Goal: Information Seeking & Learning: Find specific fact

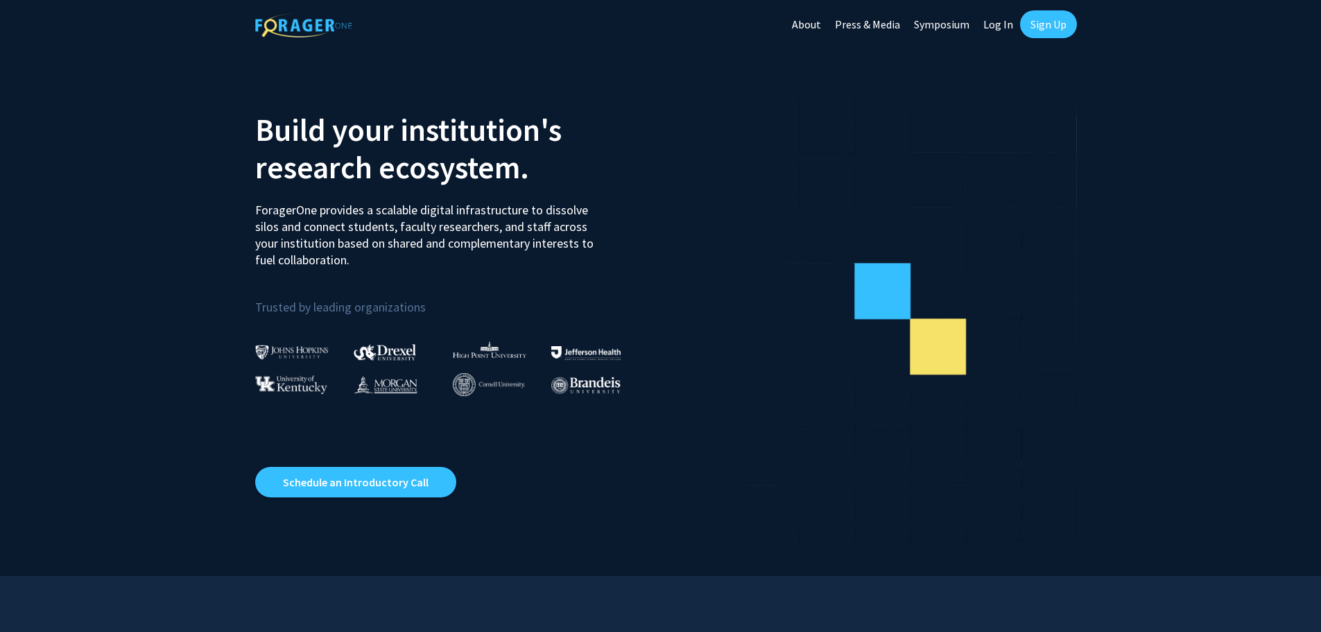
click at [1011, 22] on link "Log In" at bounding box center [999, 24] width 44 height 49
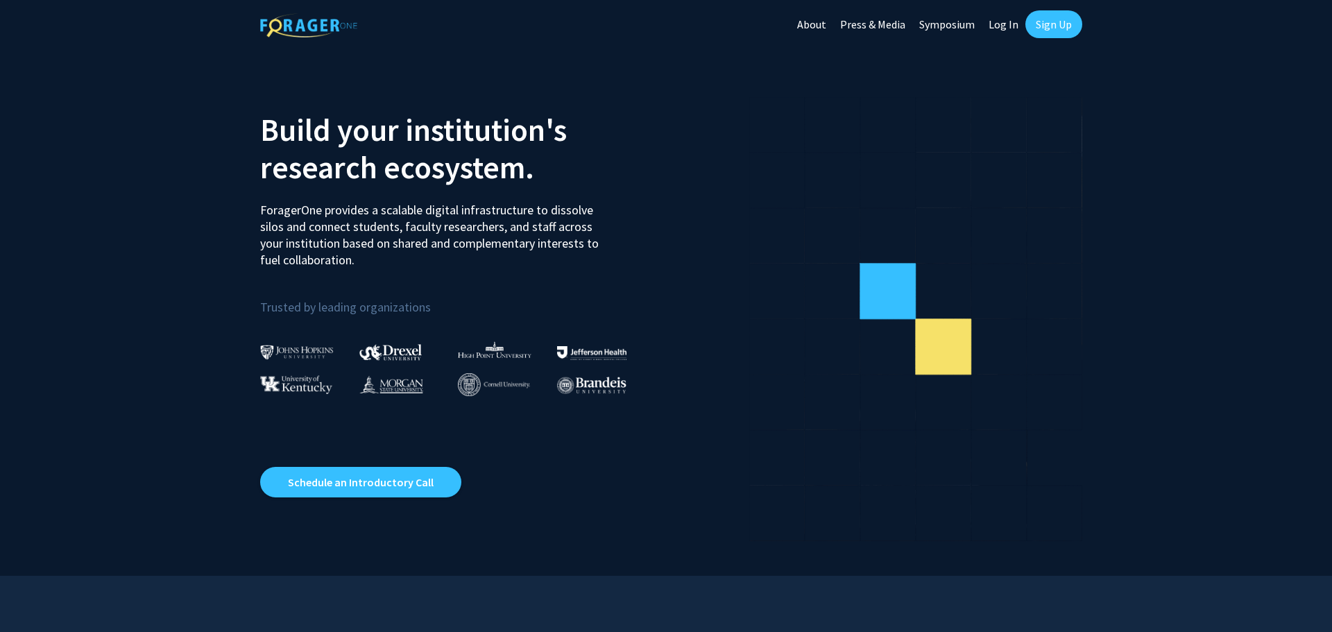
select select
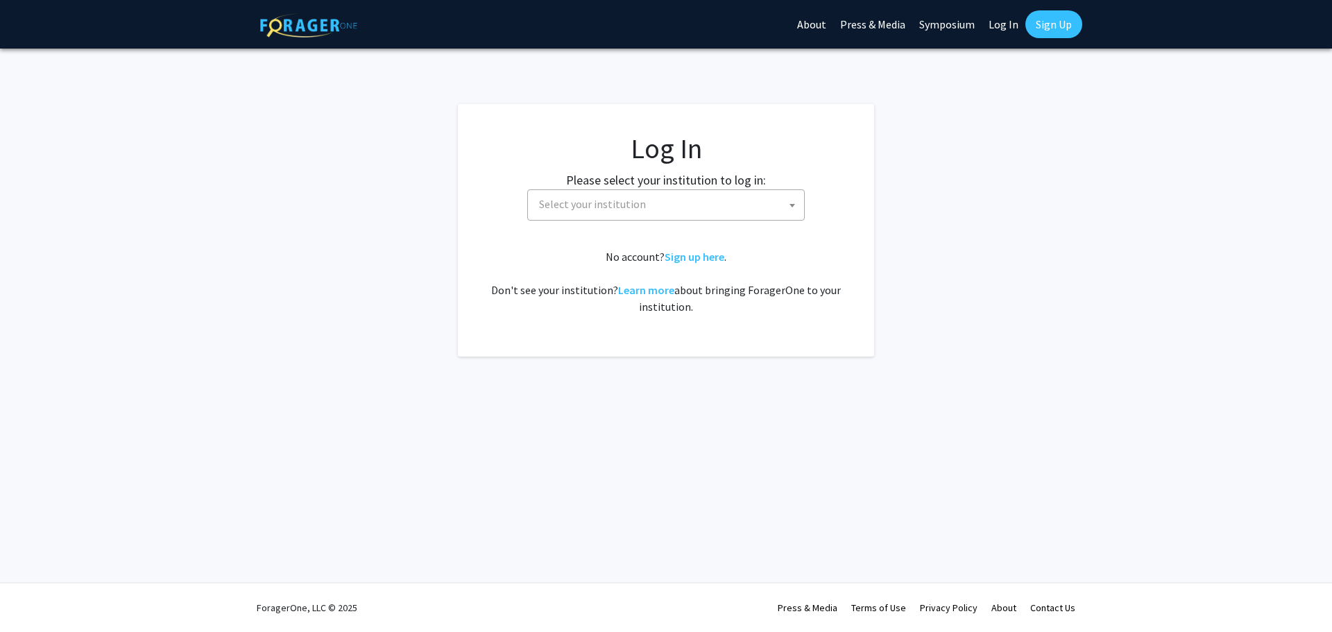
click at [684, 224] on fg-card-body "Log In Please select your institution to log in: [GEOGRAPHIC_DATA] [GEOGRAPHIC_…" at bounding box center [666, 230] width 361 height 197
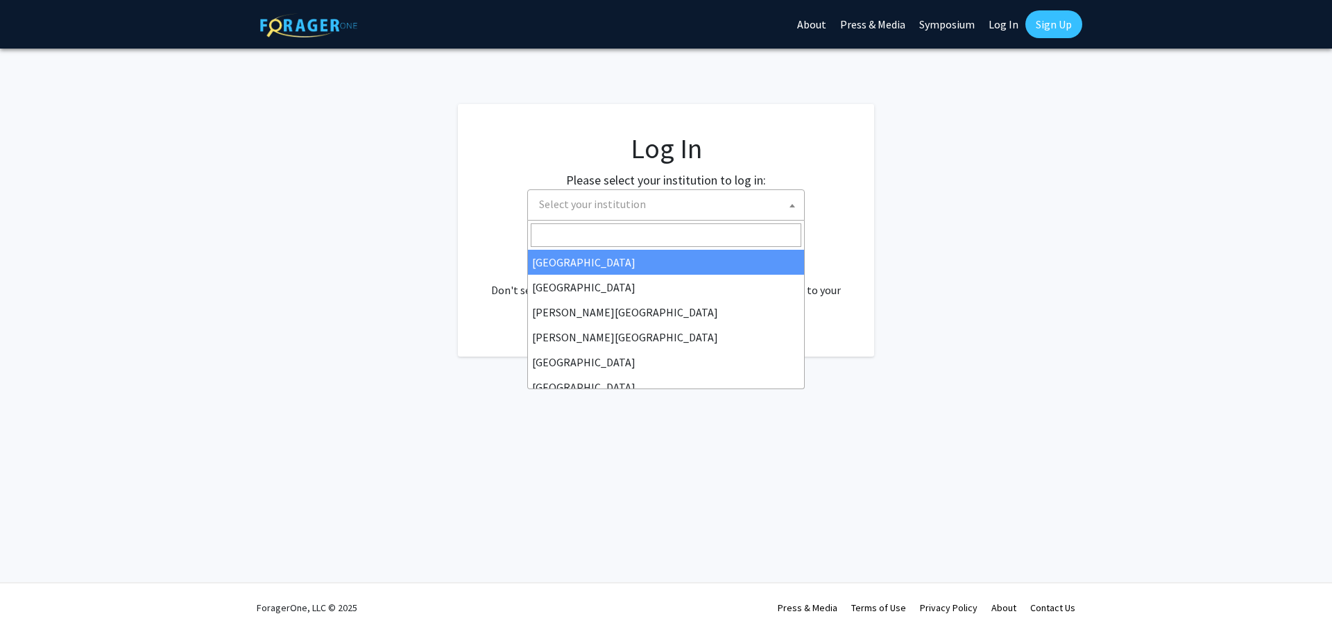
click at [703, 207] on span "Select your institution" at bounding box center [668, 204] width 271 height 28
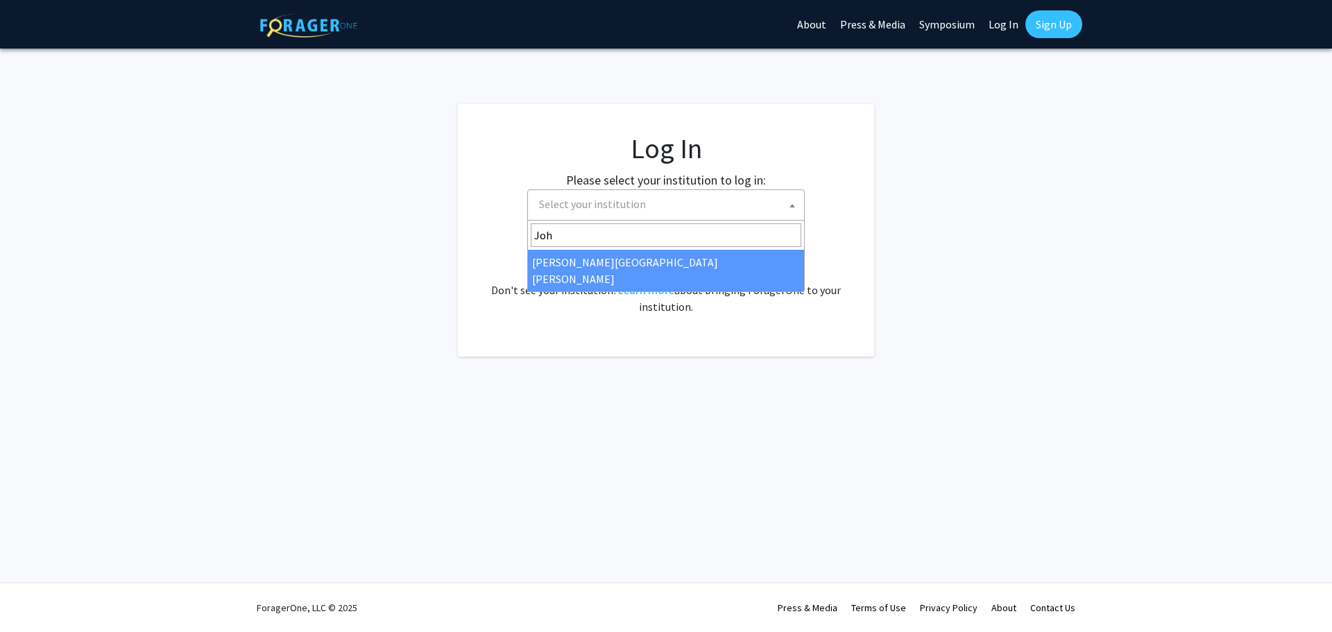
type input "Joh"
select select "1"
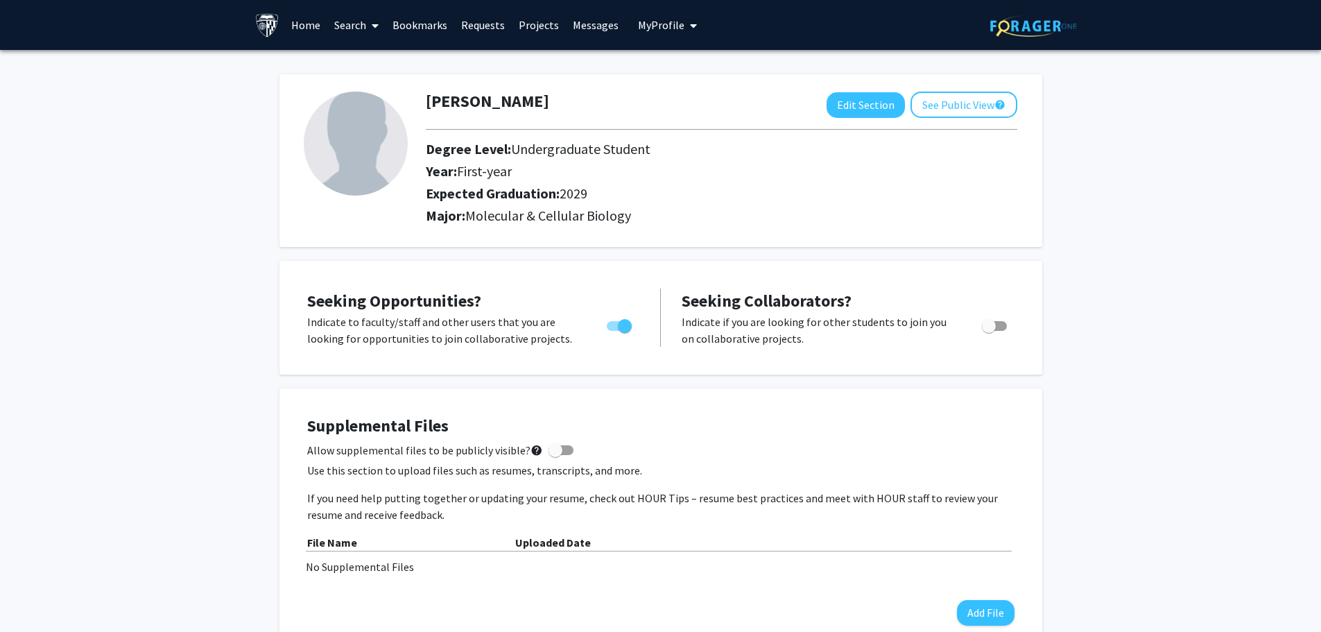
click at [548, 28] on link "Projects" at bounding box center [539, 25] width 54 height 49
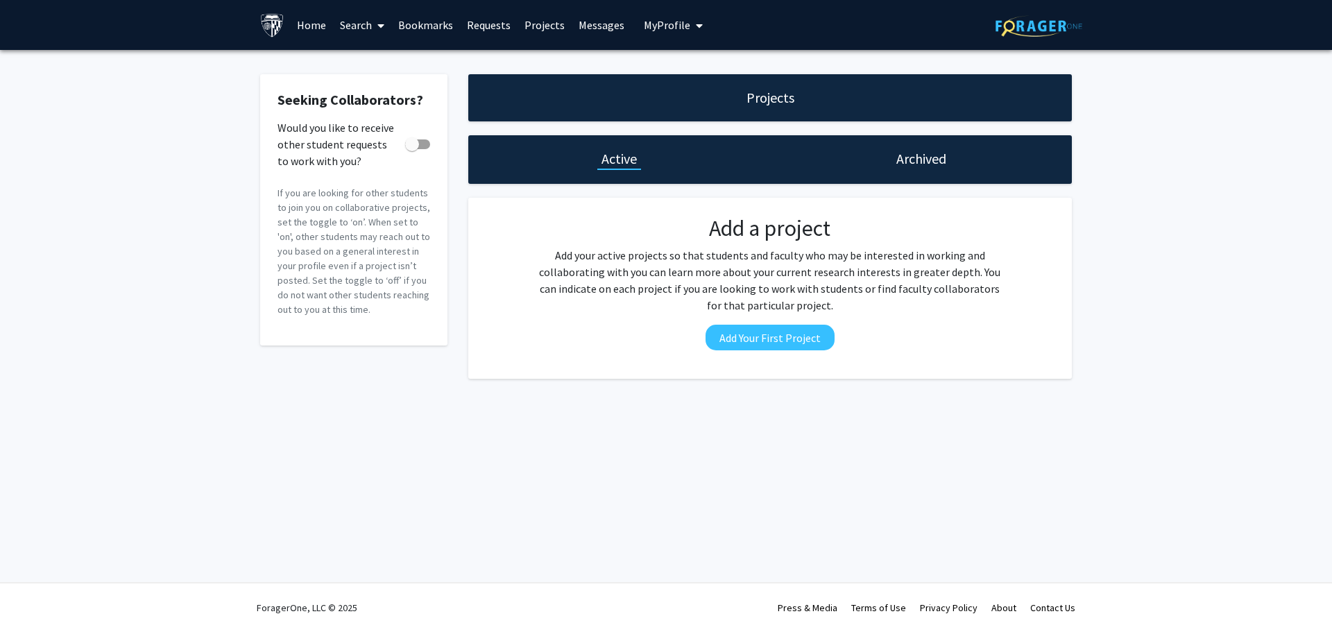
click at [305, 23] on link "Home" at bounding box center [311, 25] width 43 height 49
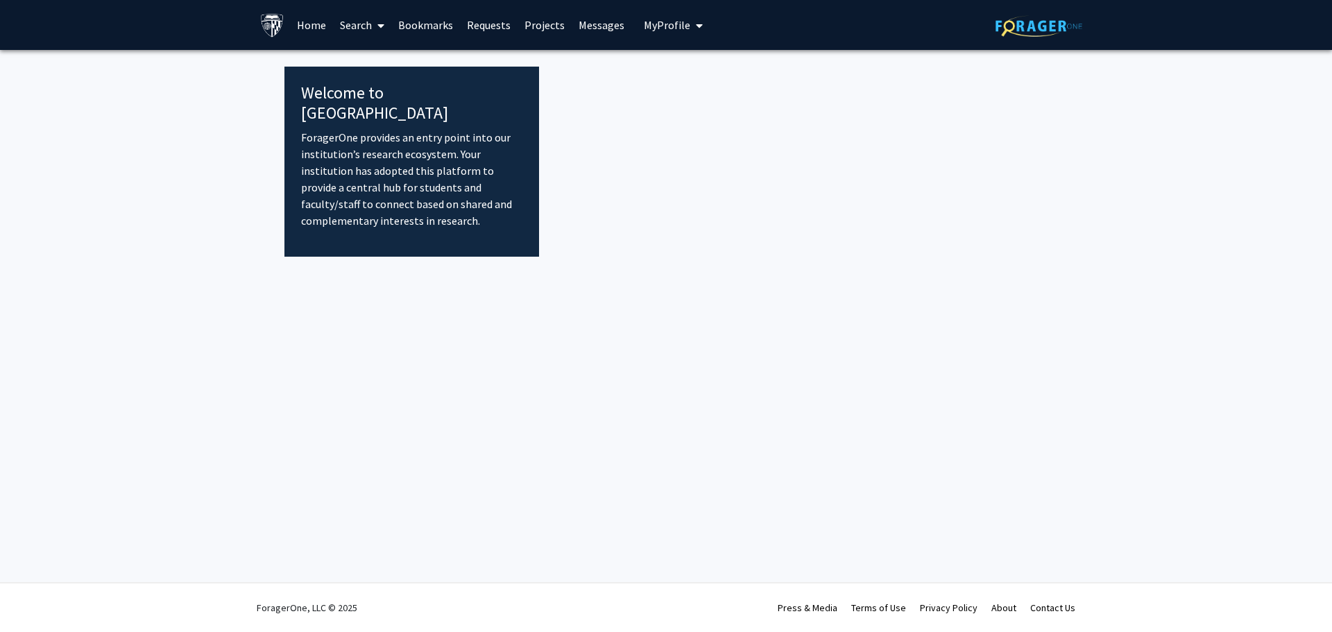
click at [345, 19] on link "Search" at bounding box center [362, 25] width 58 height 49
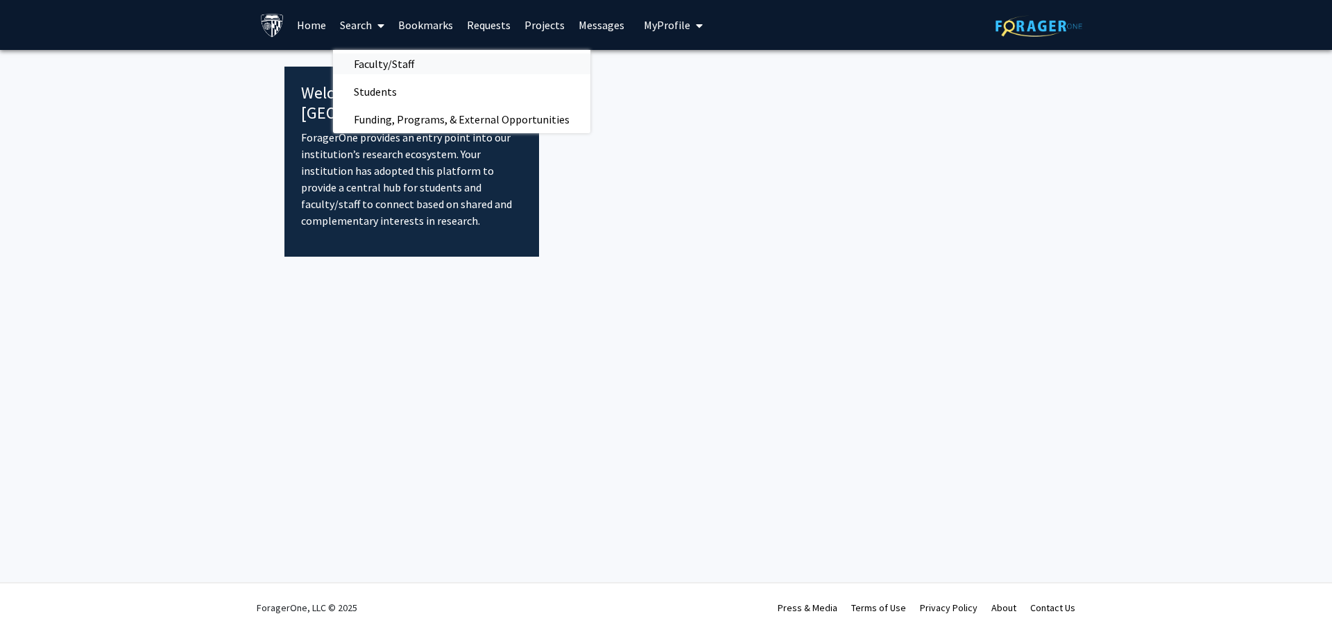
click at [412, 65] on span "Faculty/Staff" at bounding box center [384, 64] width 102 height 28
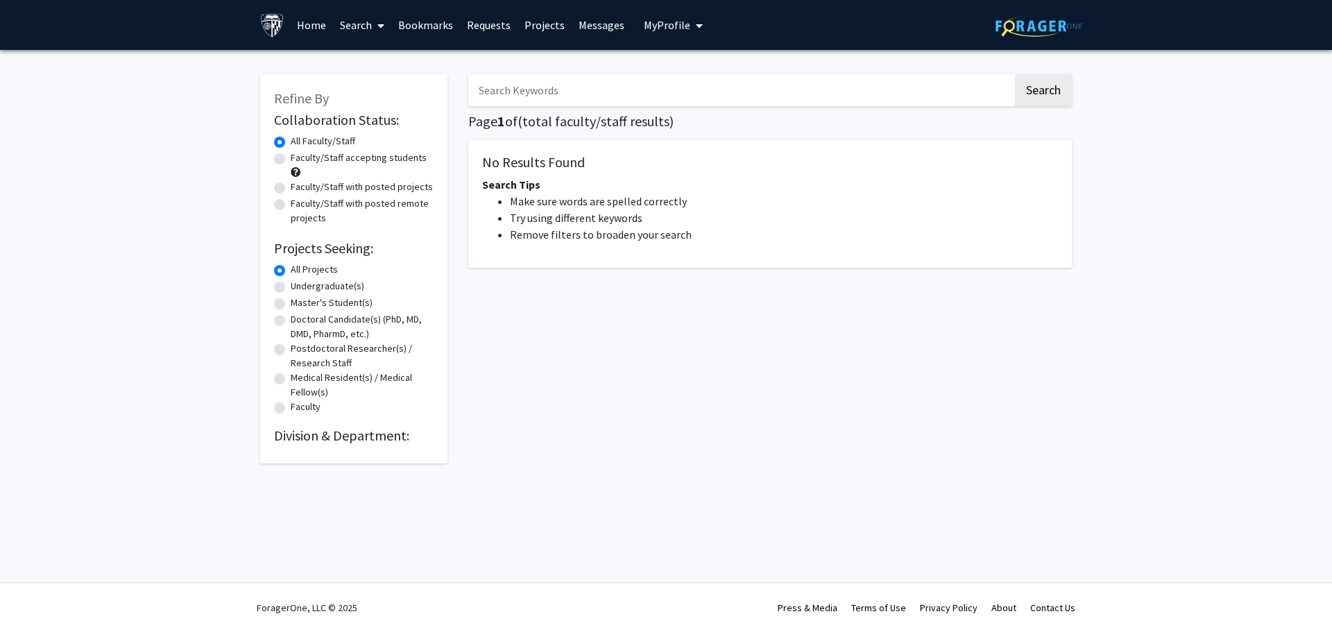
click at [645, 89] on input "Search Keywords" at bounding box center [740, 90] width 545 height 32
type input "[PERSON_NAME]"
click at [667, 74] on button "Search" at bounding box center [1043, 90] width 57 height 32
drag, startPoint x: 667, startPoint y: 93, endPoint x: 162, endPoint y: 46, distance: 507.8
click at [170, 47] on div "Skip navigation Home Search Bookmarks Requests Projects Messages My Profile Kev…" at bounding box center [666, 316] width 1332 height 632
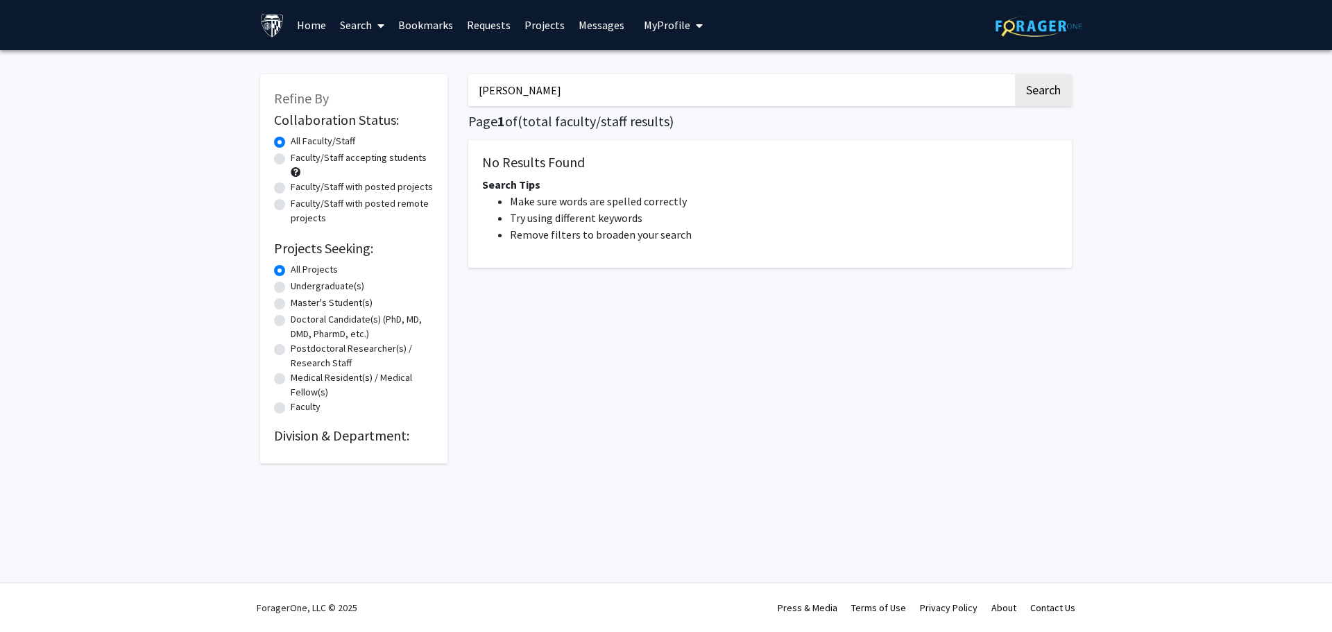
type input "Bodurtha"
click at [667, 74] on button "Search" at bounding box center [1043, 90] width 57 height 32
